Goal: Information Seeking & Learning: Check status

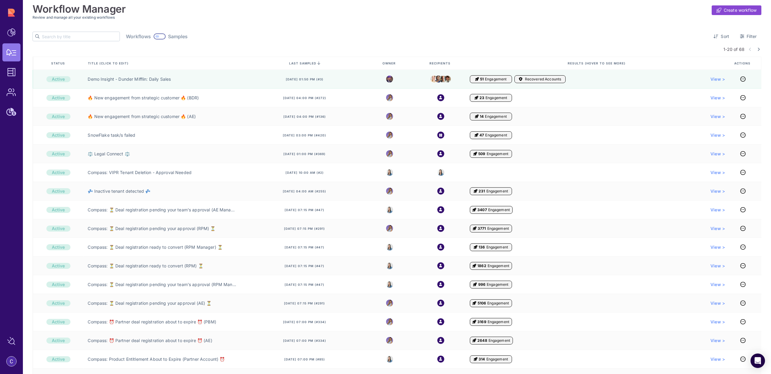
click at [74, 34] on input "text" at bounding box center [81, 36] width 78 height 9
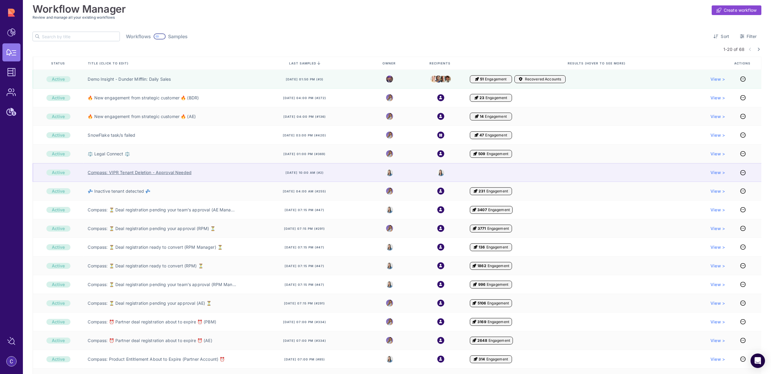
click at [143, 172] on link "Compass: VIPR Tenant Deletion - Approval Needed" at bounding box center [140, 172] width 104 height 6
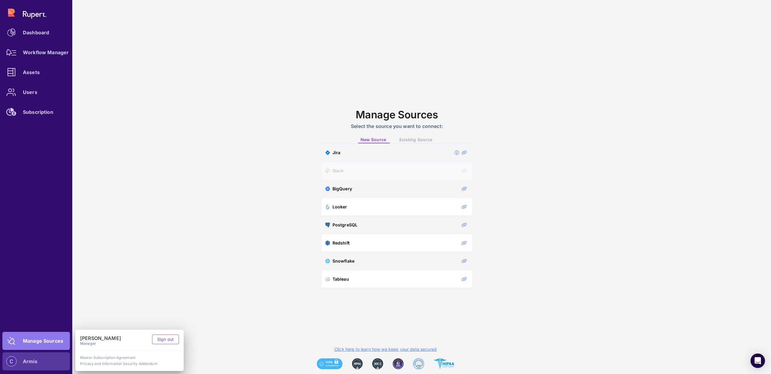
scroll to position [31, 0]
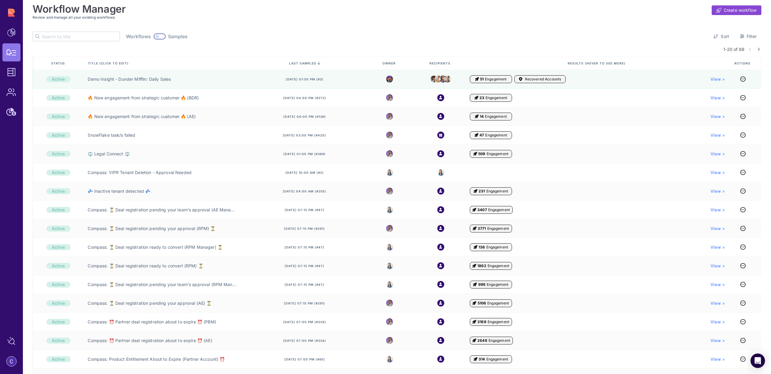
click at [73, 37] on input "text" at bounding box center [81, 36] width 78 height 9
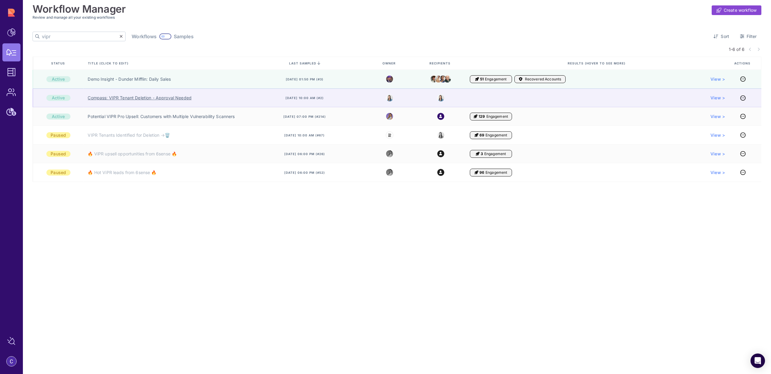
type input "vipr"
click at [157, 98] on link "Compass: VIPR Tenant Deletion - Approval Needed" at bounding box center [140, 98] width 104 height 6
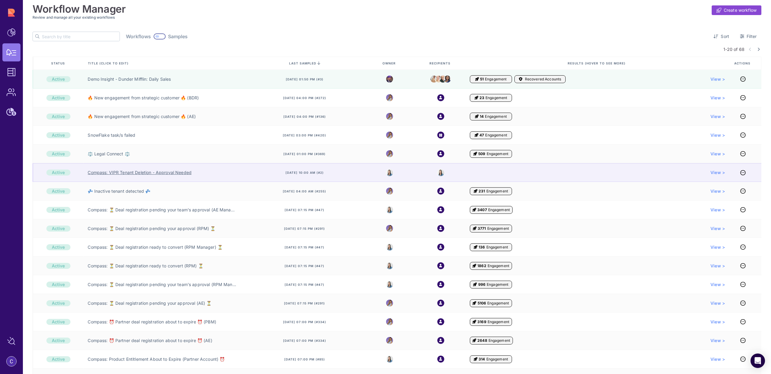
click at [181, 173] on link "Compass: VIPR Tenant Deletion - Approval Needed" at bounding box center [140, 172] width 104 height 6
click at [180, 174] on link "Compass: VIPR Tenant Deletion - Approval Needed" at bounding box center [140, 172] width 104 height 6
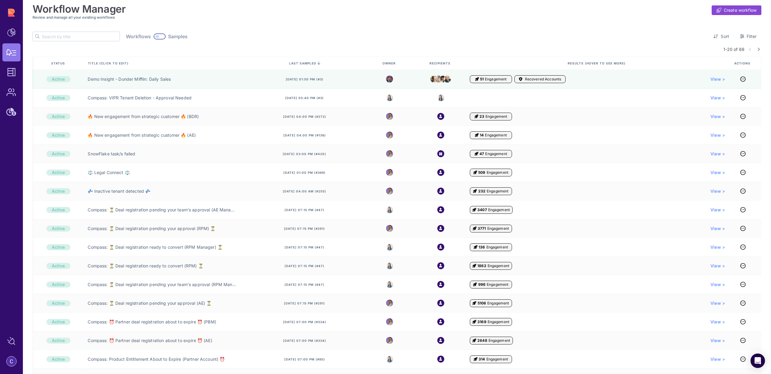
click at [154, 37] on div at bounding box center [160, 36] width 12 height 6
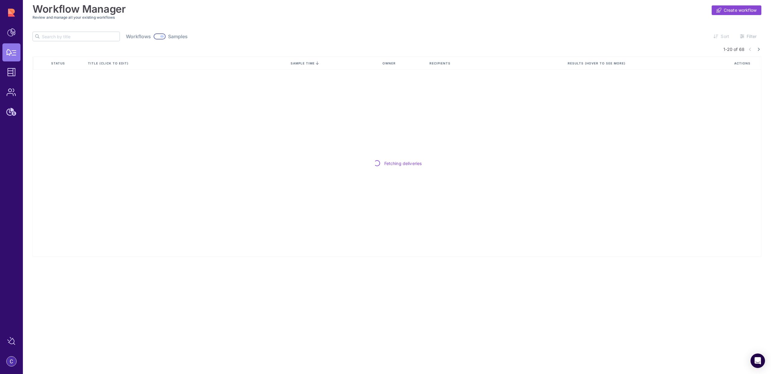
click at [93, 38] on input "text" at bounding box center [81, 36] width 78 height 9
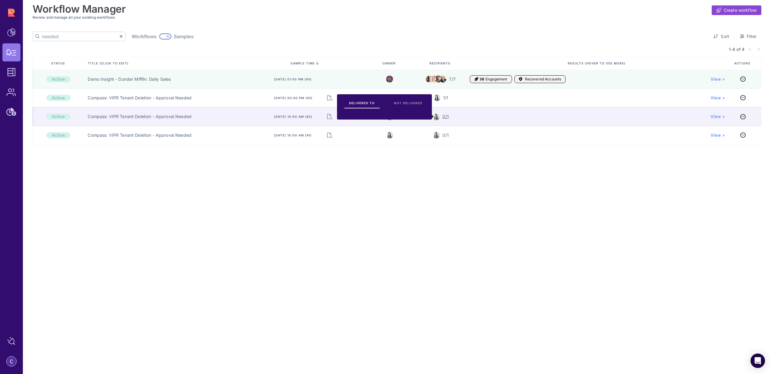
type input "needed"
click at [438, 118] on img at bounding box center [436, 116] width 7 height 7
click at [445, 118] on span "0/1" at bounding box center [445, 116] width 6 height 6
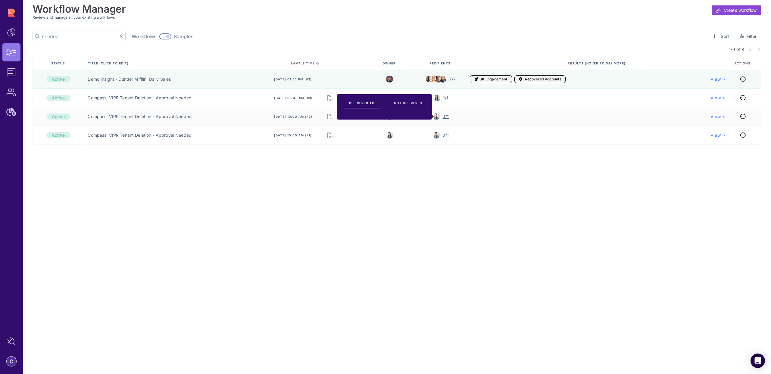
click at [416, 104] on span "NOT DELIVERED" at bounding box center [408, 103] width 28 height 4
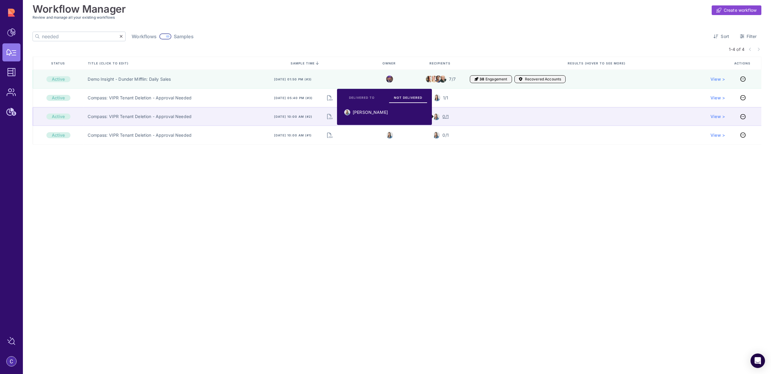
click at [457, 119] on div "0/1" at bounding box center [440, 116] width 58 height 19
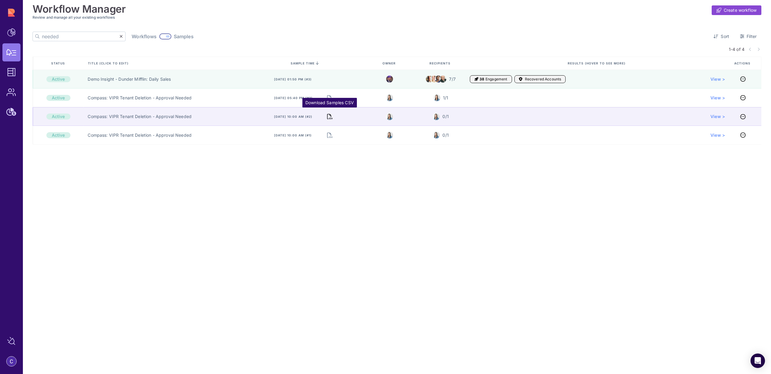
click at [330, 116] on icon "Download Samples CSV" at bounding box center [329, 116] width 5 height 8
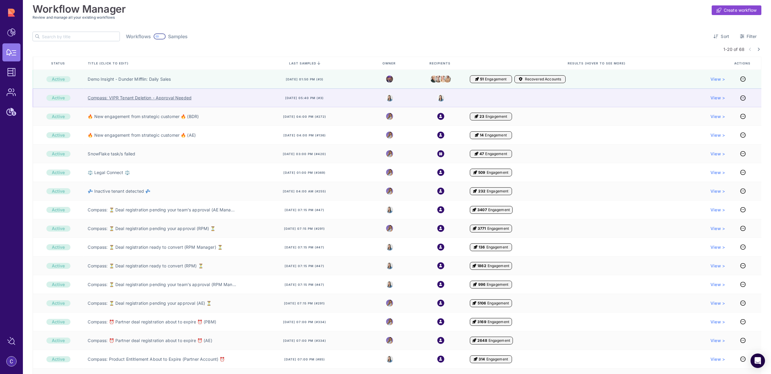
click at [149, 96] on link "Compass: VIPR Tenant Deletion - Approval Needed" at bounding box center [140, 98] width 104 height 6
